Goal: Book appointment/travel/reservation

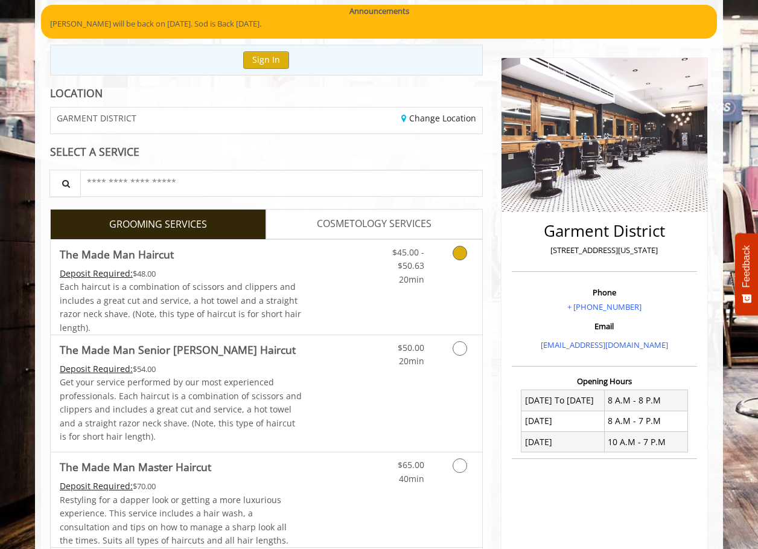
scroll to position [121, 0]
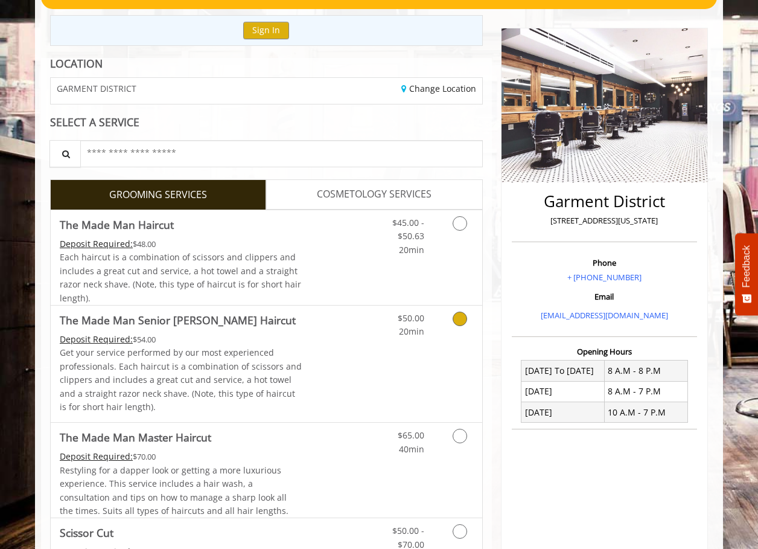
click at [281, 254] on span "Each haircut is a combination of scissors and clippers and includes a great cut…" at bounding box center [180, 277] width 241 height 52
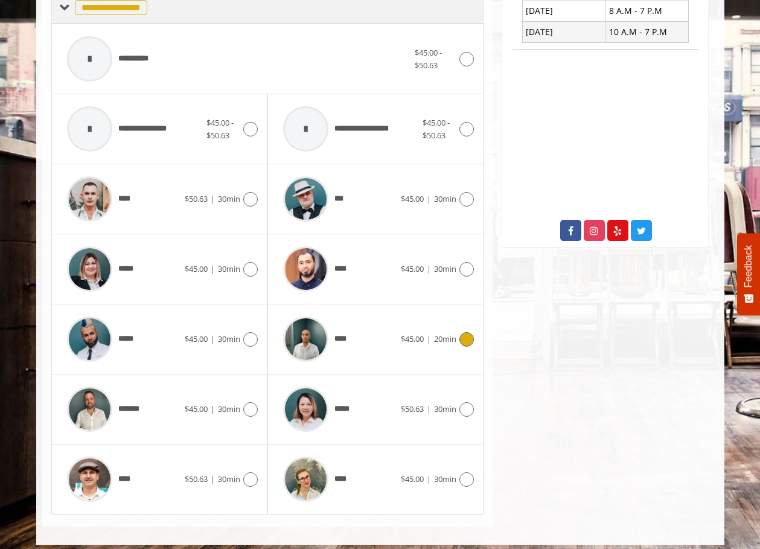
scroll to position [509, 0]
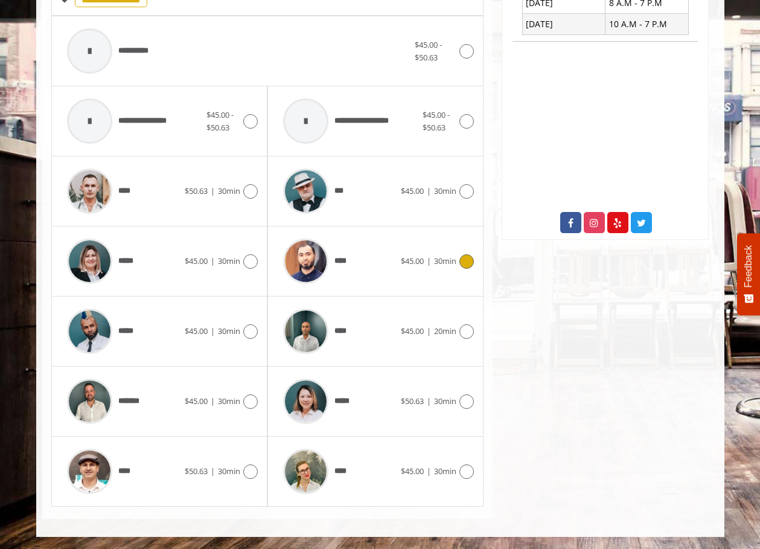
click at [470, 264] on icon at bounding box center [466, 261] width 14 height 14
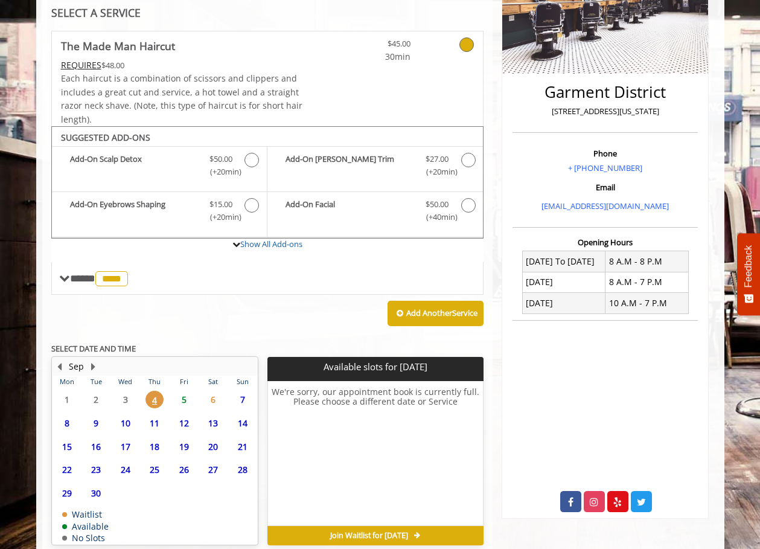
scroll to position [286, 0]
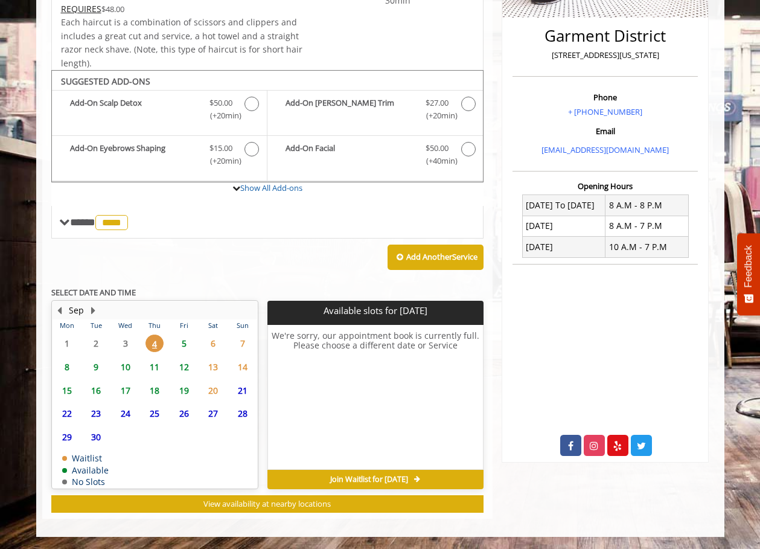
click at [182, 346] on span "5" at bounding box center [184, 342] width 18 height 17
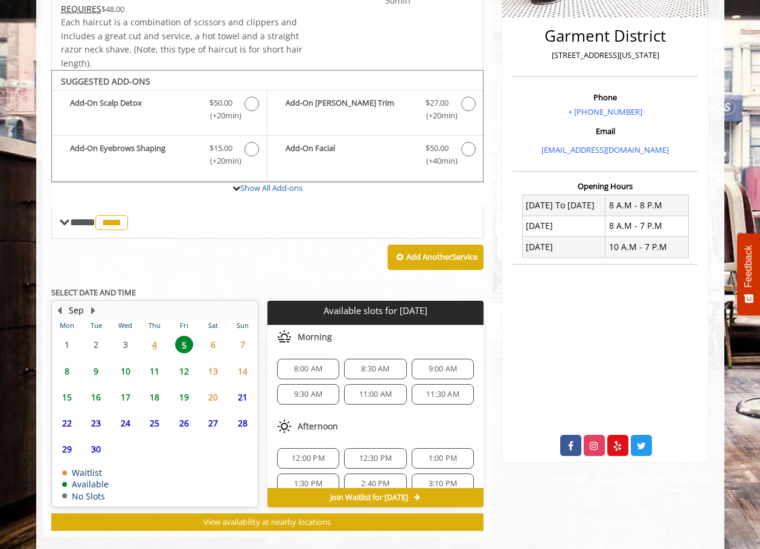
scroll to position [304, 0]
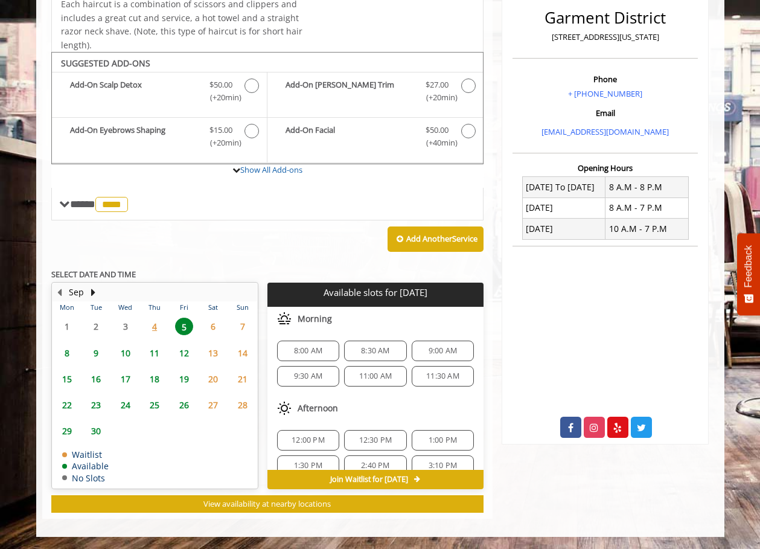
click at [211, 328] on span "6" at bounding box center [213, 325] width 18 height 17
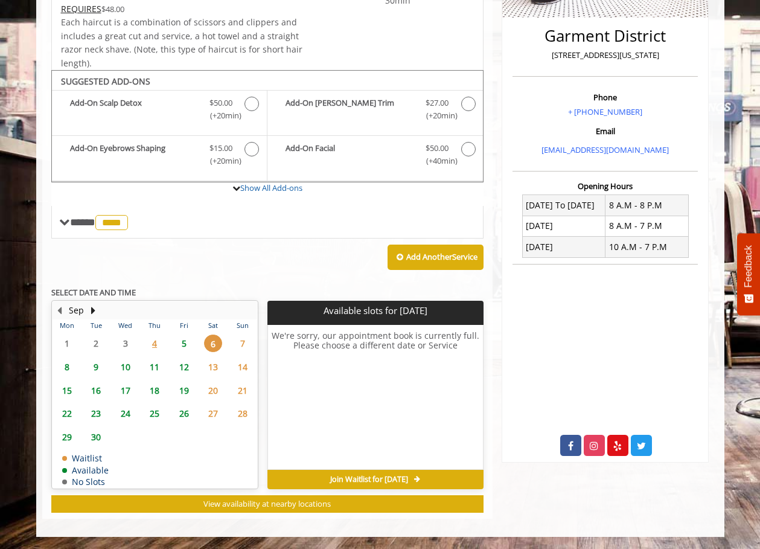
click at [181, 336] on span "5" at bounding box center [184, 342] width 18 height 17
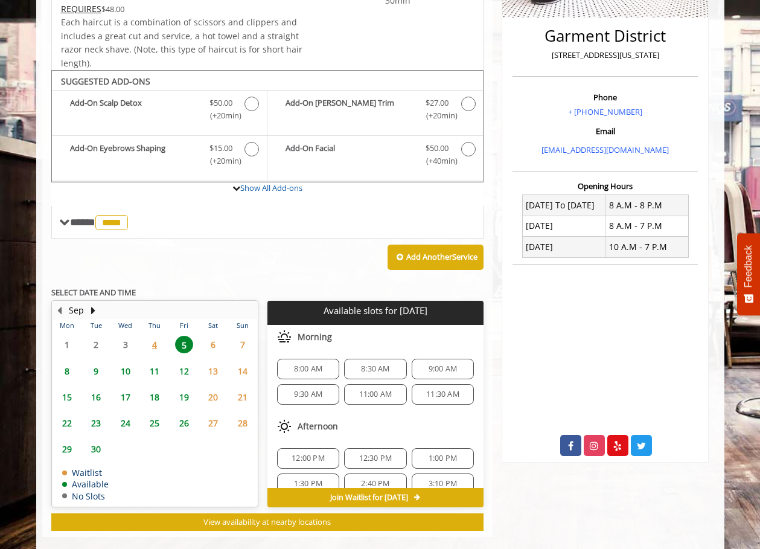
scroll to position [304, 0]
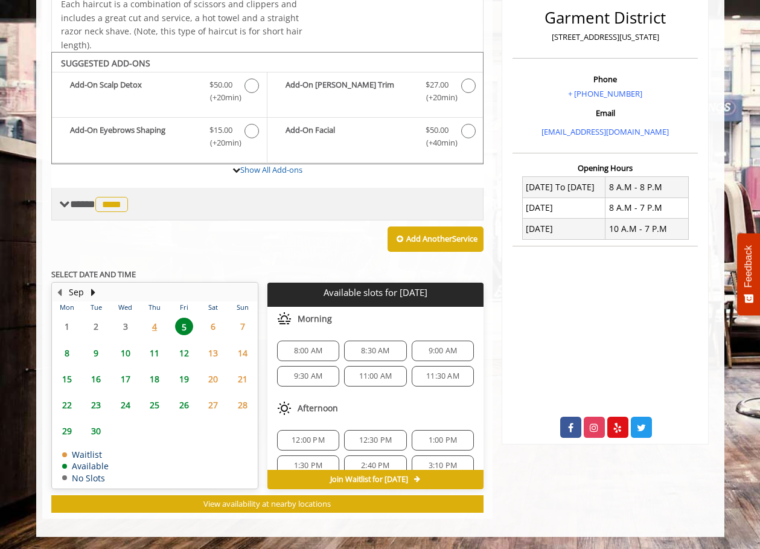
click at [81, 205] on span "**** **** ********" at bounding box center [100, 204] width 61 height 11
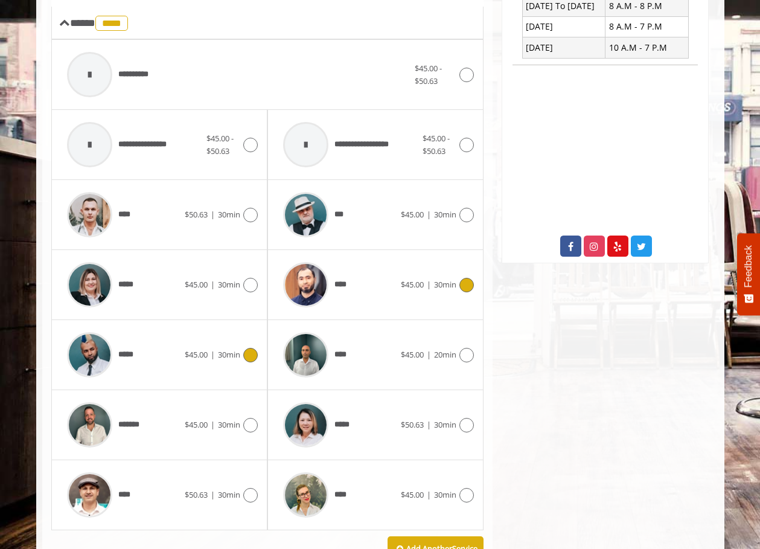
scroll to position [546, 0]
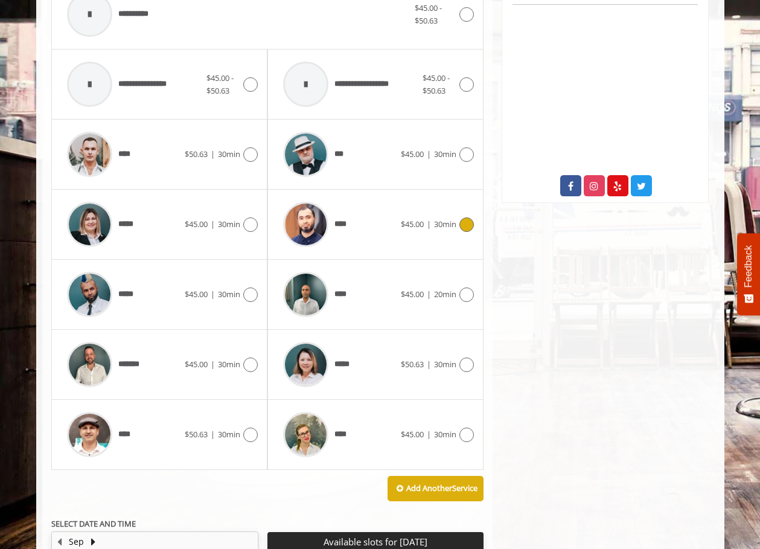
click at [599, 408] on div "[GEOGRAPHIC_DATA][STREET_ADDRESS][US_STATE] Phone + [PHONE_NUMBER] Email [EMAIL…" at bounding box center [604, 178] width 225 height 1177
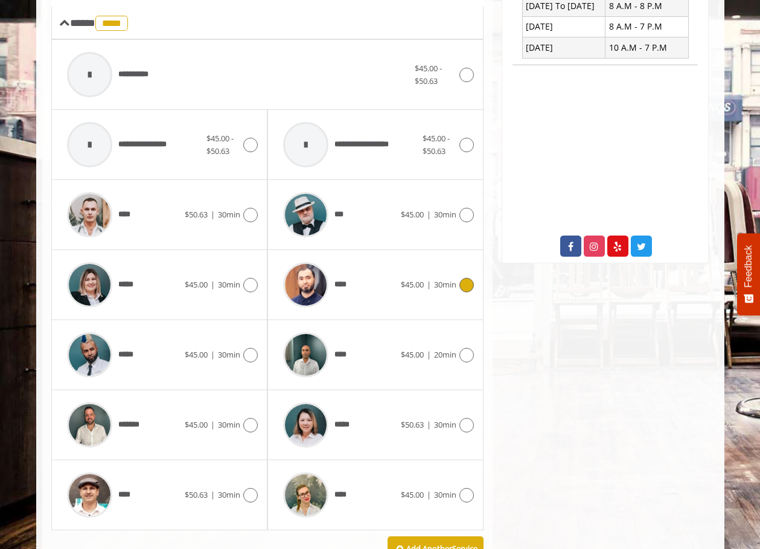
scroll to position [304, 0]
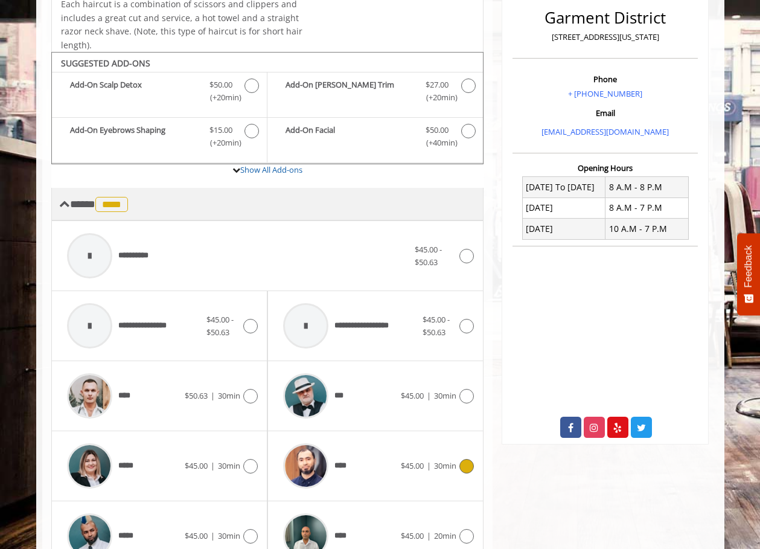
click at [128, 206] on span "****" at bounding box center [111, 204] width 33 height 15
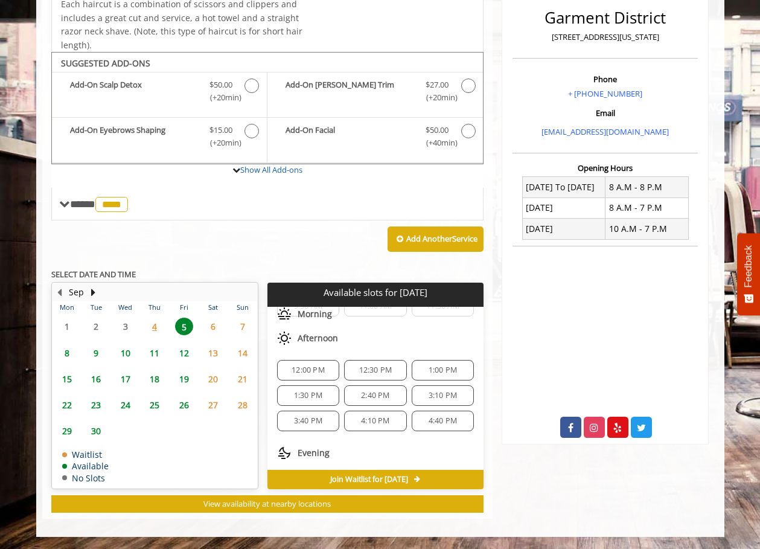
scroll to position [10, 0]
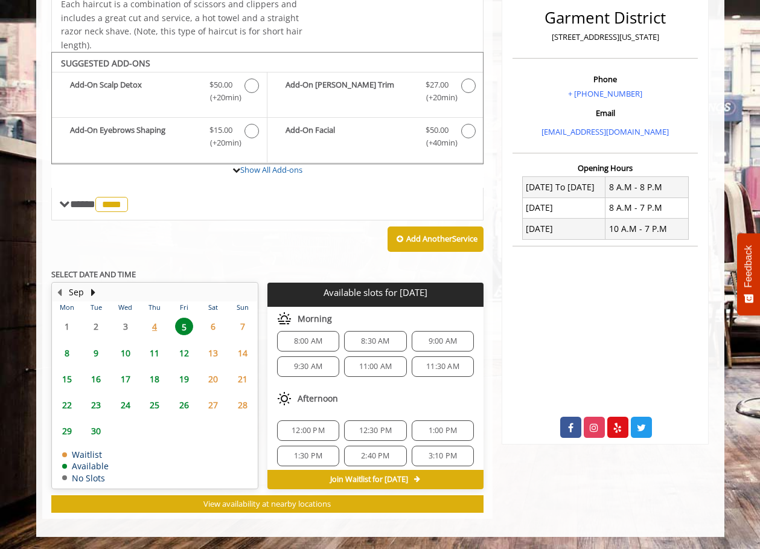
click at [274, 243] on div "Add Another Service" at bounding box center [267, 238] width 433 height 37
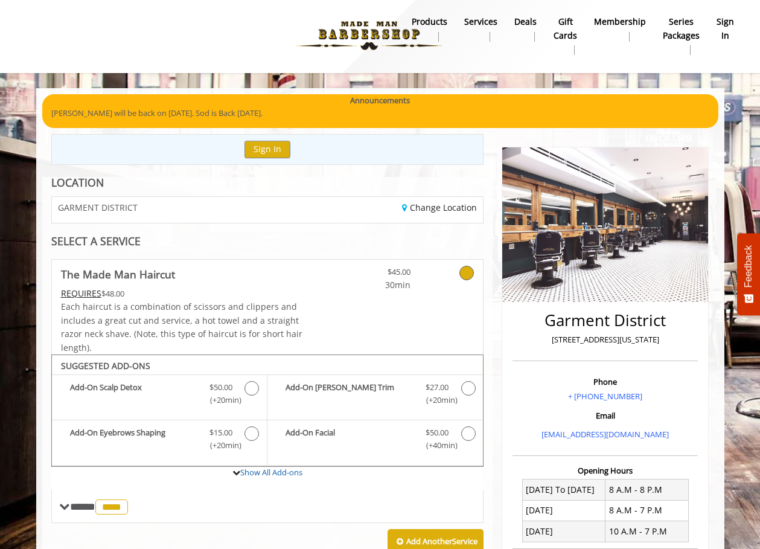
scroll to position [0, 0]
